Goal: Find specific page/section: Find specific page/section

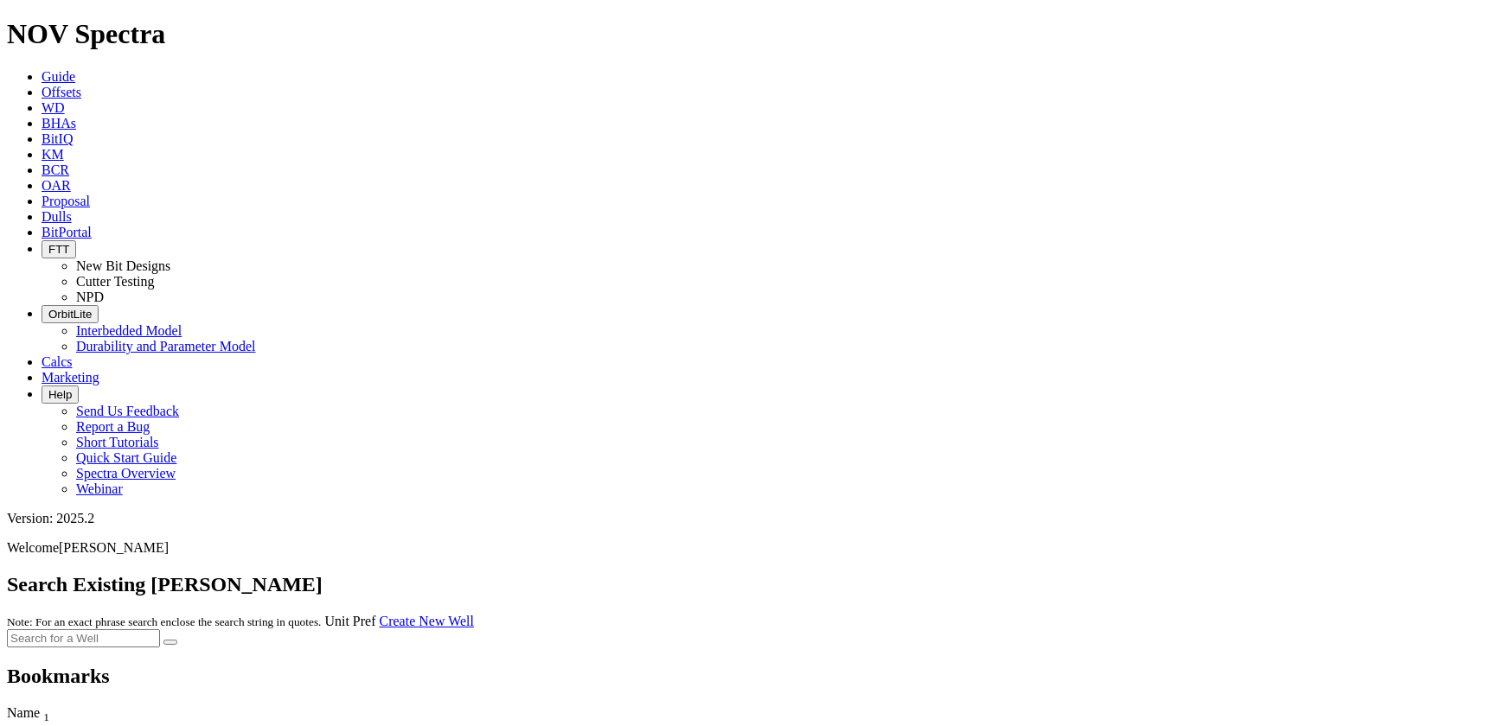
drag, startPoint x: 477, startPoint y: 115, endPoint x: 455, endPoint y: 94, distance: 30.0
click at [477, 630] on div at bounding box center [751, 639] width 1489 height 18
click at [42, 85] on icon at bounding box center [42, 92] width 0 height 15
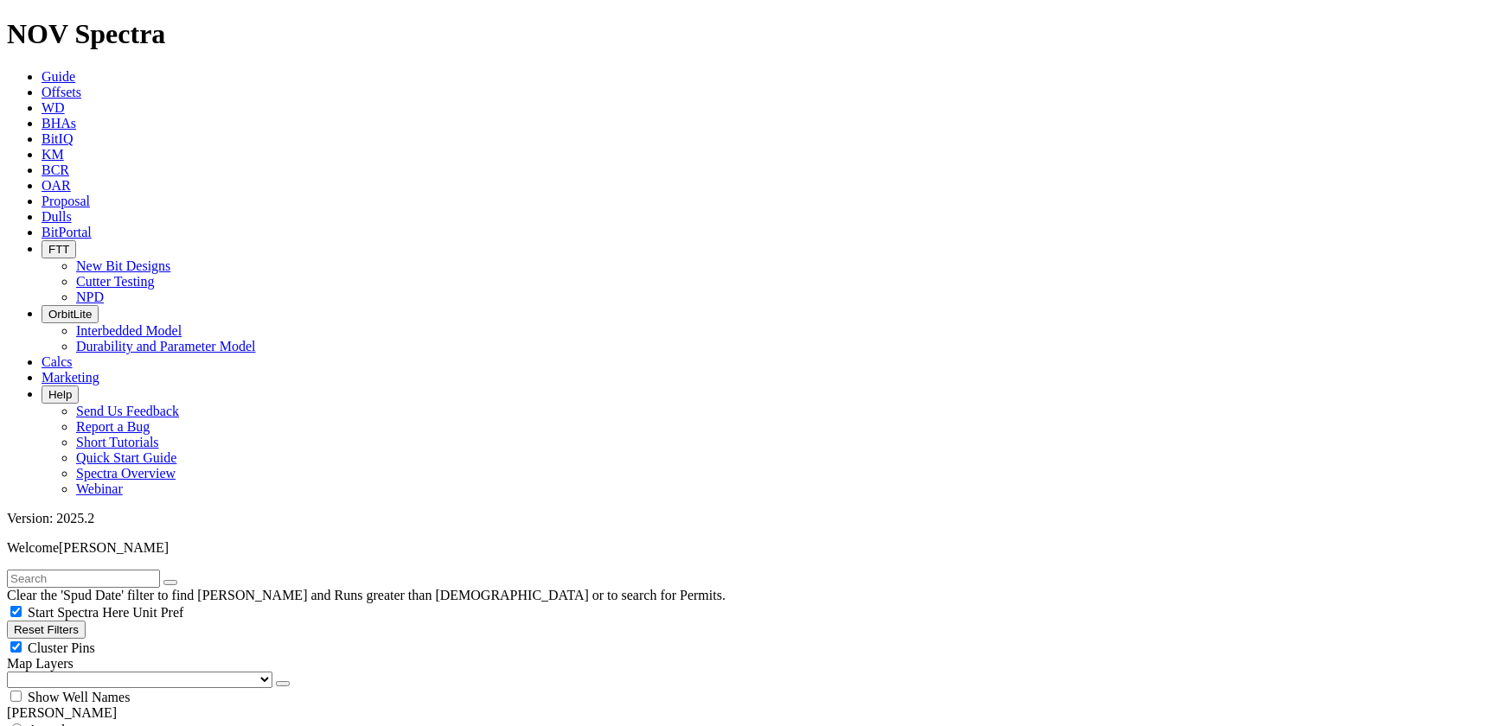
click at [117, 570] on input "text" at bounding box center [83, 579] width 153 height 18
type input "p53"
click at [181, 580] on button "submit" at bounding box center [188, 582] width 14 height 5
